Goal: Task Accomplishment & Management: Complete application form

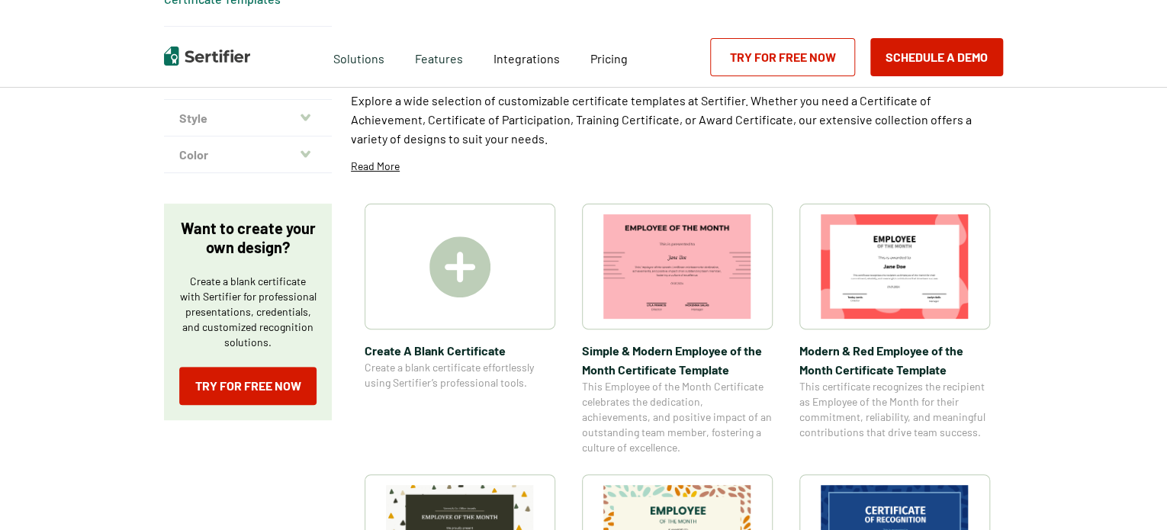
scroll to position [137, 0]
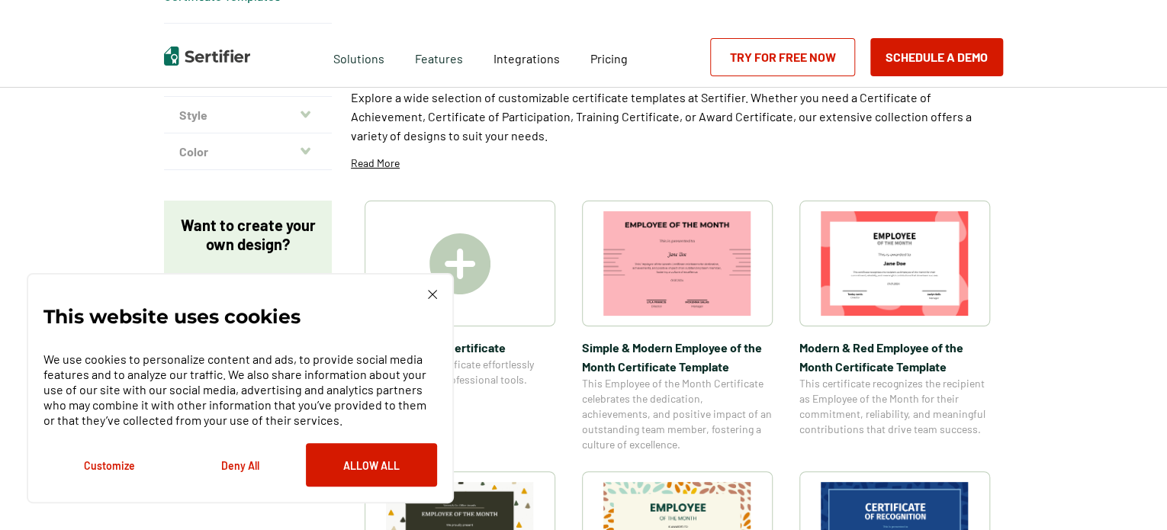
click at [468, 265] on img at bounding box center [459, 263] width 61 height 61
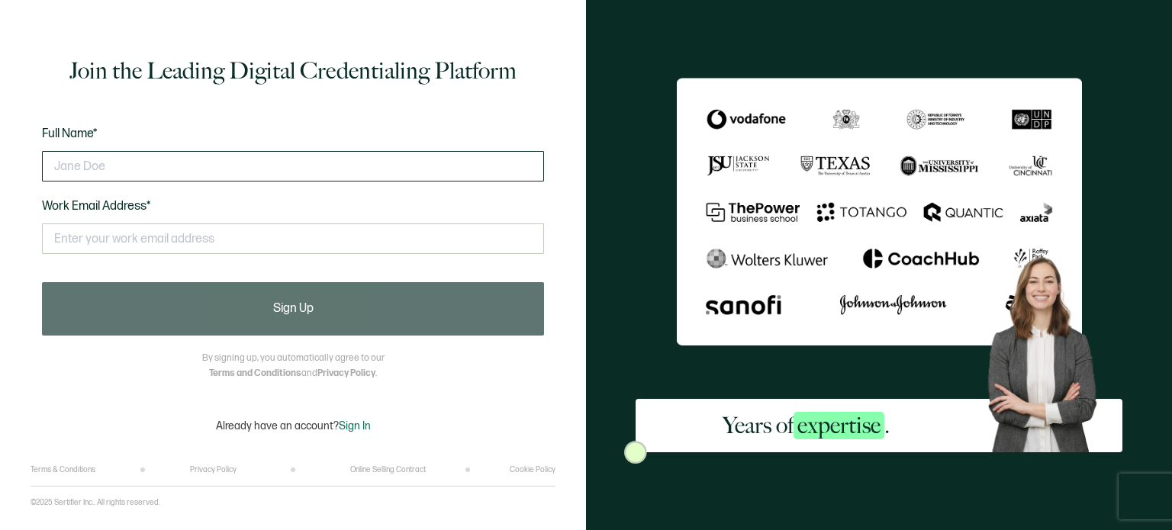
click at [235, 158] on input "text" at bounding box center [293, 166] width 502 height 31
type input "paigedevosha"
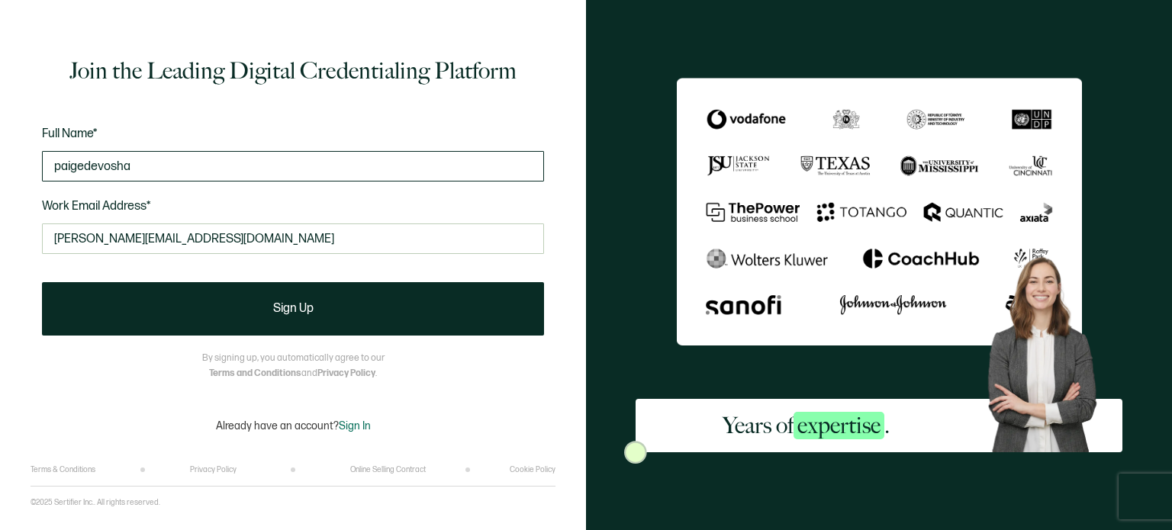
type input "[PERSON_NAME][EMAIL_ADDRESS][DOMAIN_NAME]"
